Goal: Task Accomplishment & Management: Manage account settings

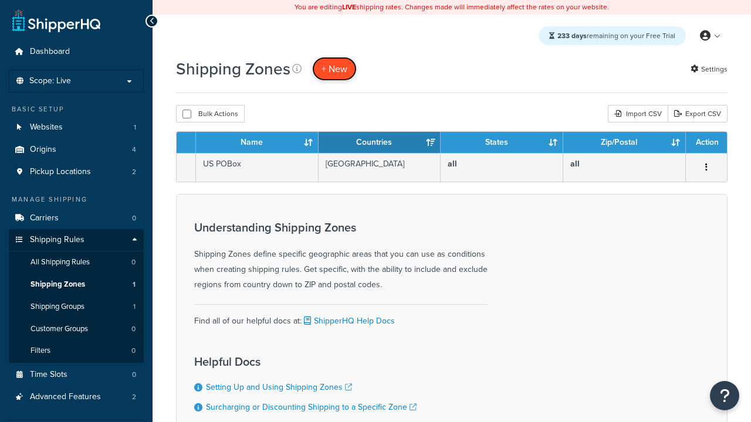
click at [334, 69] on span "+ New" at bounding box center [334, 68] width 26 height 13
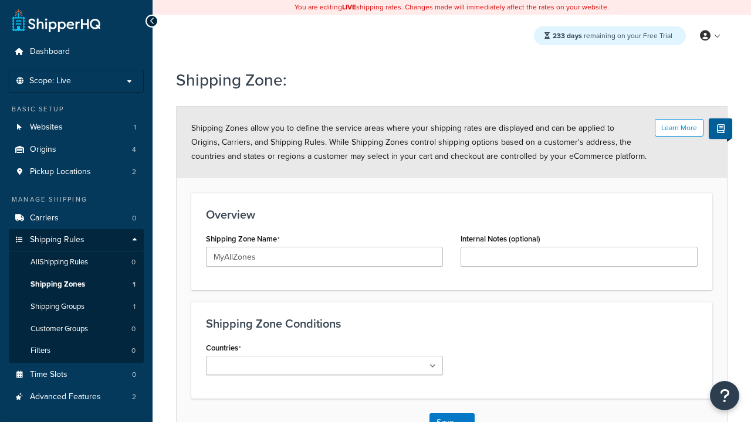
click at [324, 365] on ul at bounding box center [324, 365] width 237 height 19
click at [445, 414] on button "Save" at bounding box center [445, 423] width 32 height 19
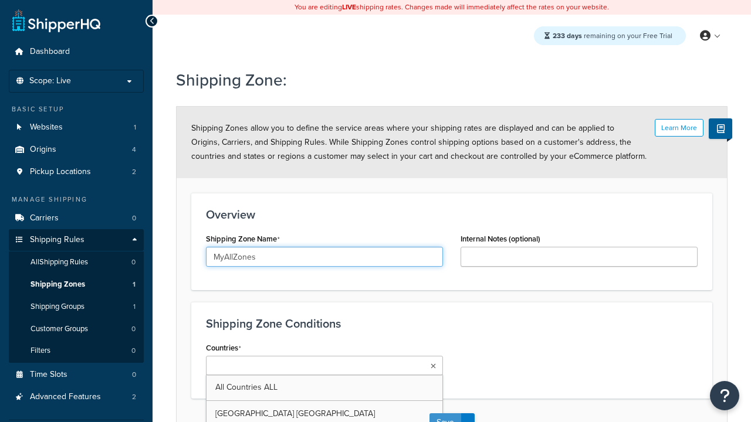
scroll to position [13, 0]
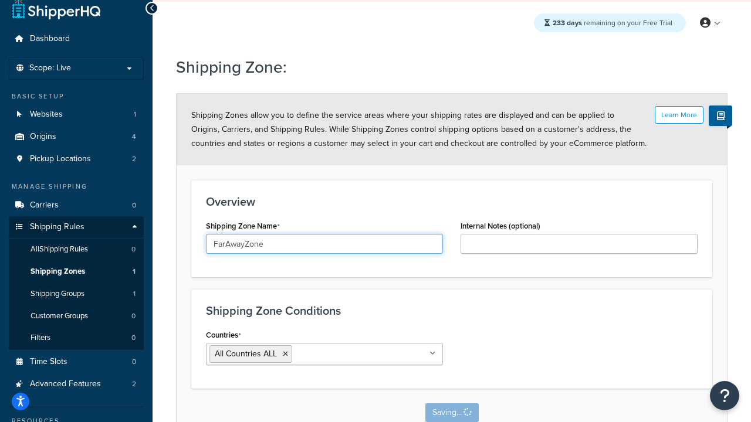
type input "FarAwayZone"
click at [324, 354] on input "Countries" at bounding box center [347, 353] width 104 height 13
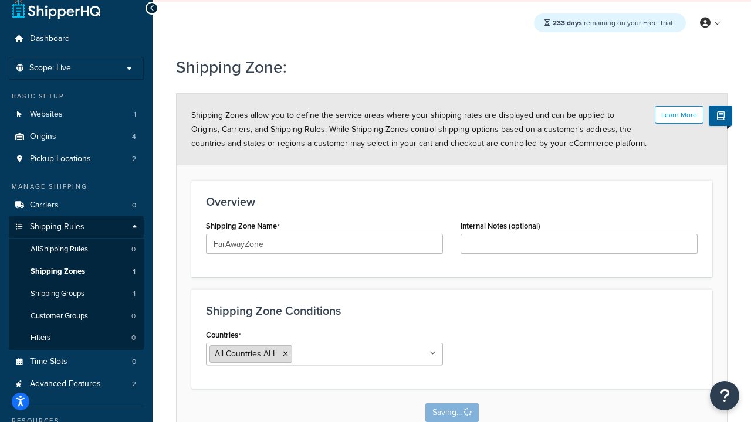
click at [246, 354] on span "All Countries ALL" at bounding box center [246, 354] width 62 height 12
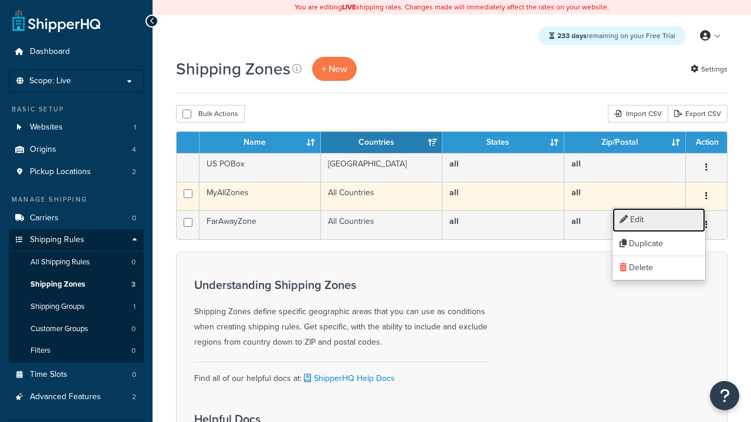
click at [658, 220] on link "Edit" at bounding box center [658, 220] width 93 height 24
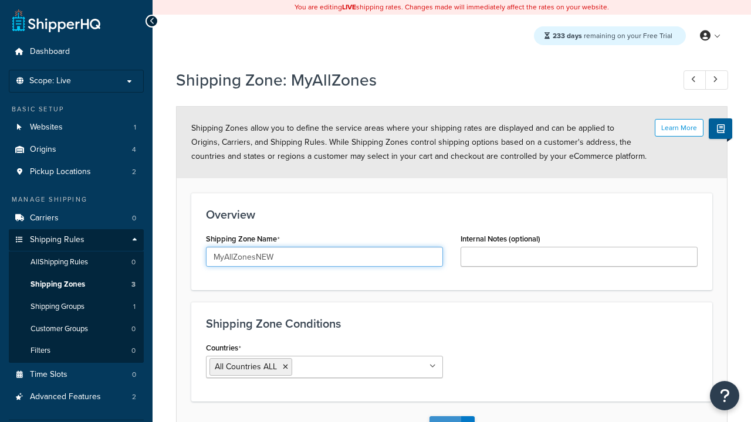
type input "MyAllZonesNEW"
click at [445, 416] on button "Save" at bounding box center [445, 425] width 32 height 19
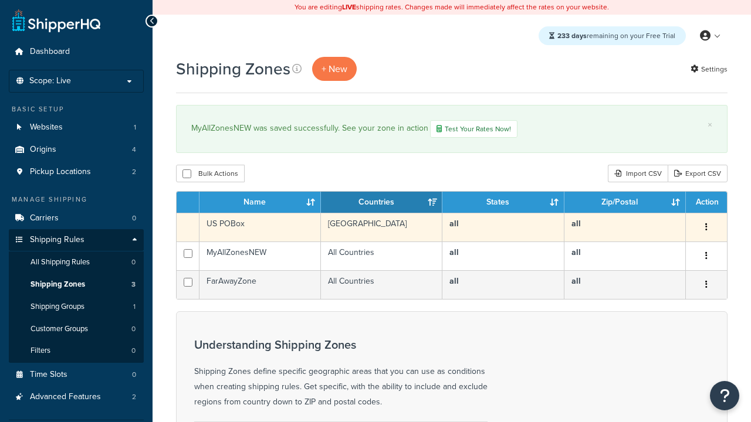
click at [706, 229] on icon "button" at bounding box center [706, 227] width 2 height 8
click at [0, 0] on link "Duplicate" at bounding box center [0, 0] width 0 height 0
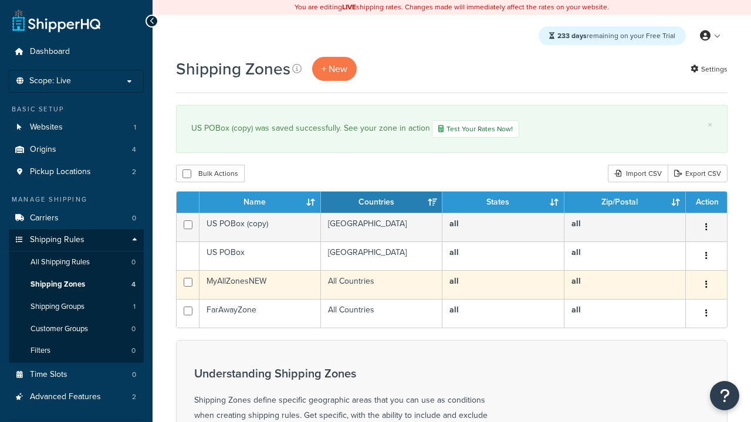
click at [706, 286] on icon "button" at bounding box center [706, 284] width 2 height 8
click at [0, 0] on link "Delete" at bounding box center [0, 0] width 0 height 0
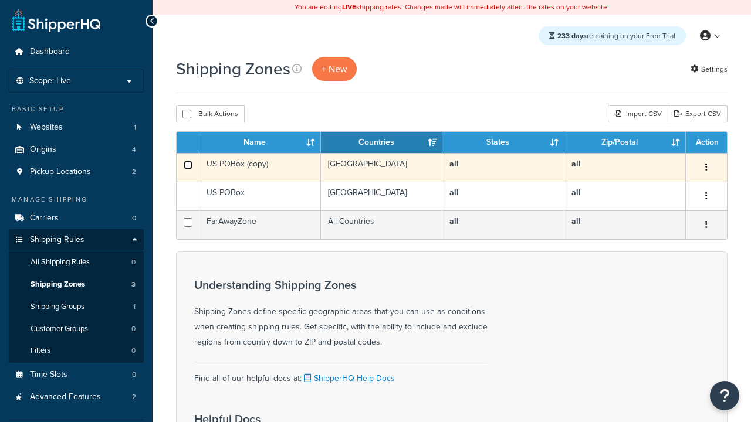
click at [188, 165] on input "checkbox" at bounding box center [188, 165] width 9 height 9
checkbox input "true"
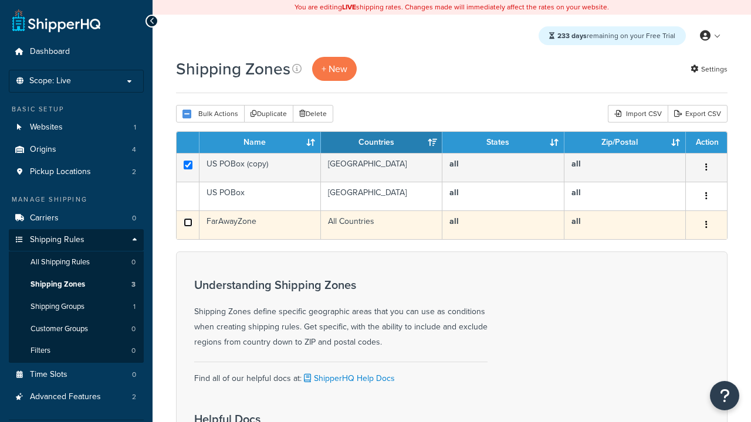
click at [188, 223] on input "checkbox" at bounding box center [188, 222] width 9 height 9
checkbox input "true"
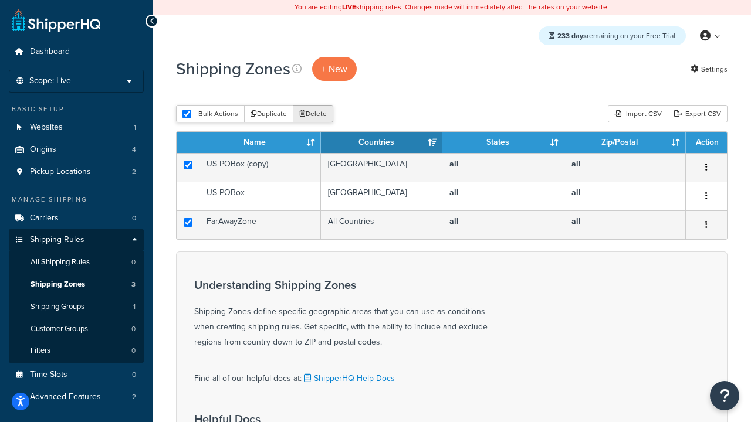
click at [316, 114] on button "Delete" at bounding box center [313, 114] width 40 height 18
